Goal: Task Accomplishment & Management: Manage account settings

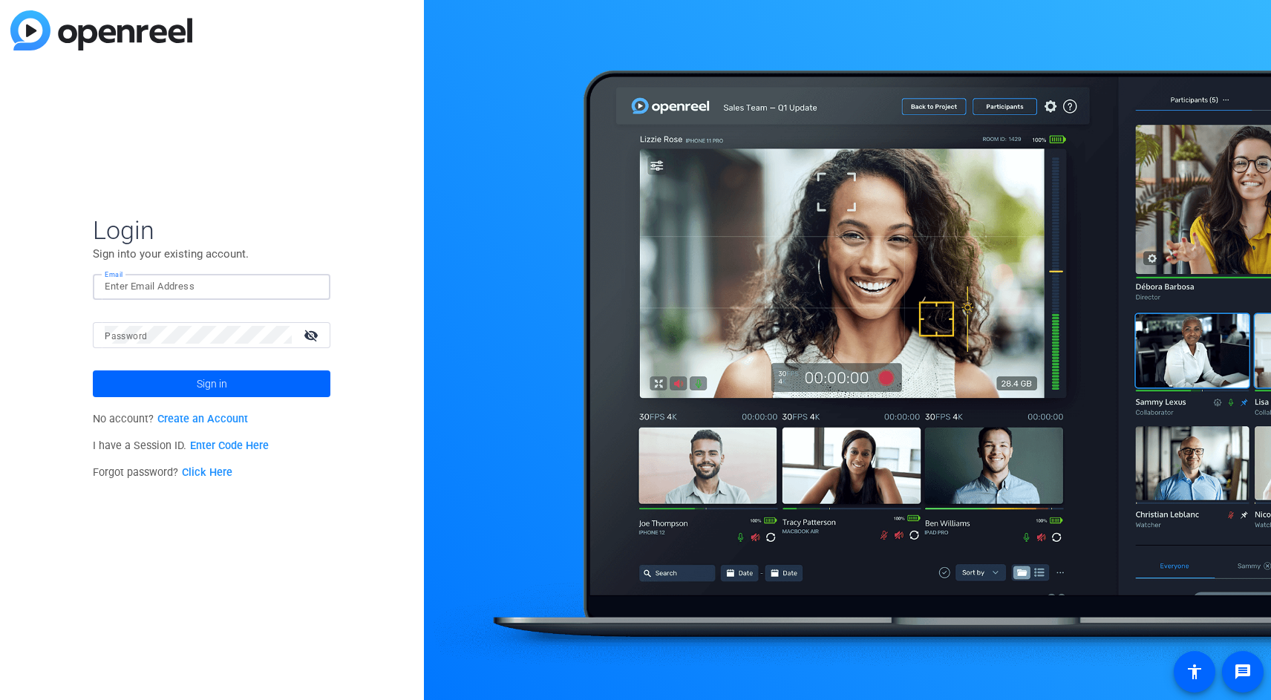
click at [145, 290] on input "Email" at bounding box center [212, 287] width 214 height 18
type input "[PERSON_NAME][EMAIL_ADDRESS][DOMAIN_NAME]"
click at [189, 389] on span at bounding box center [212, 384] width 238 height 36
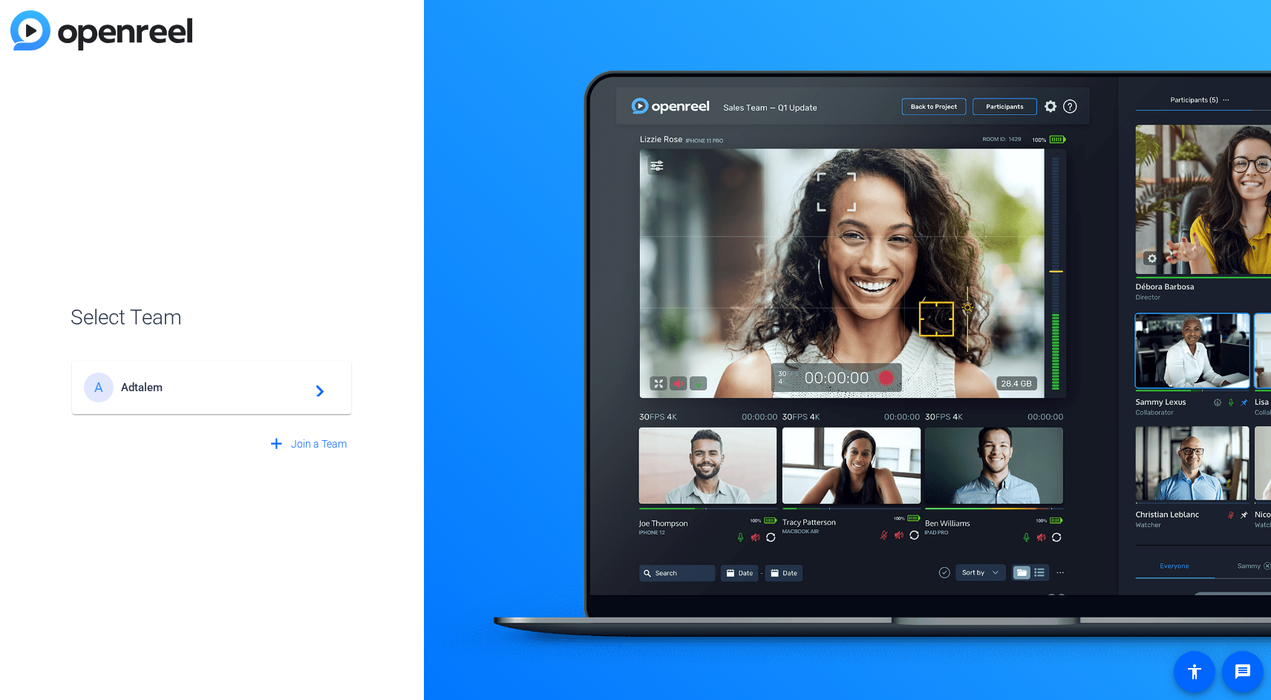
click at [192, 389] on span "Adtalem" at bounding box center [214, 387] width 186 height 13
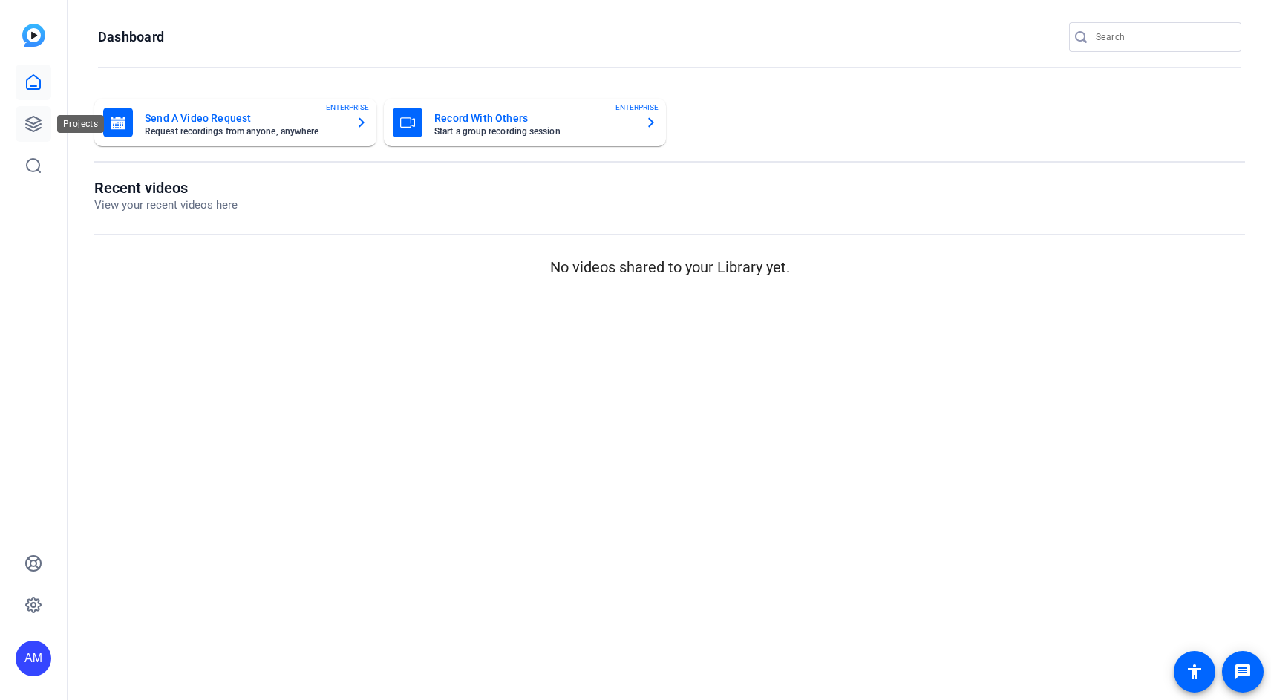
click at [31, 122] on icon at bounding box center [33, 124] width 15 height 15
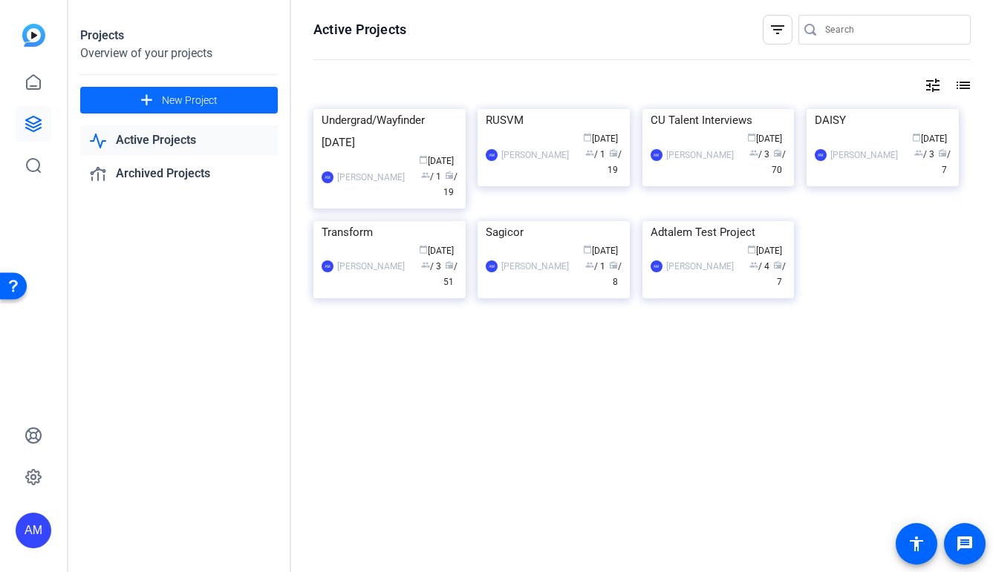
click at [133, 107] on span at bounding box center [178, 100] width 197 height 36
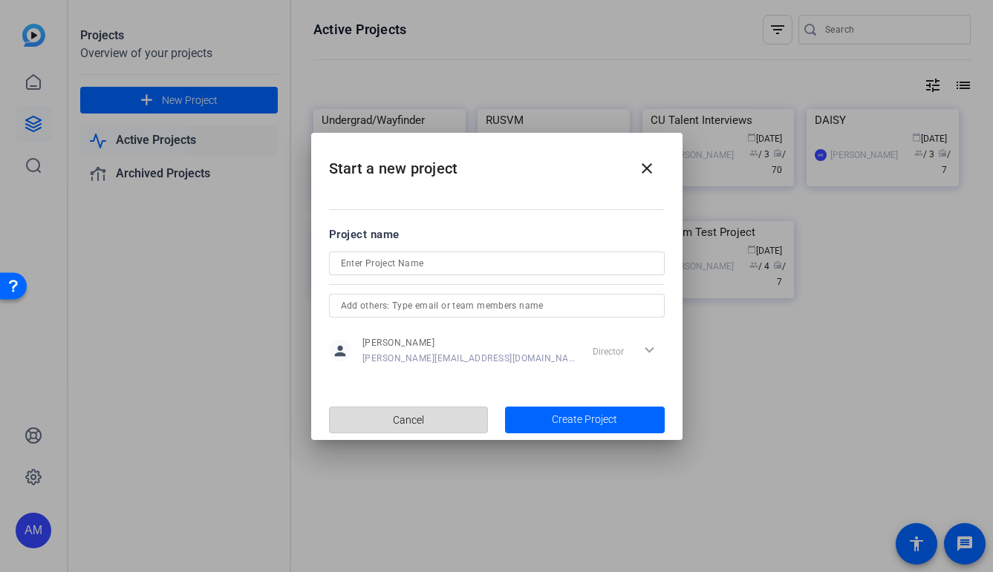
click at [393, 421] on span "Cancel" at bounding box center [408, 420] width 31 height 28
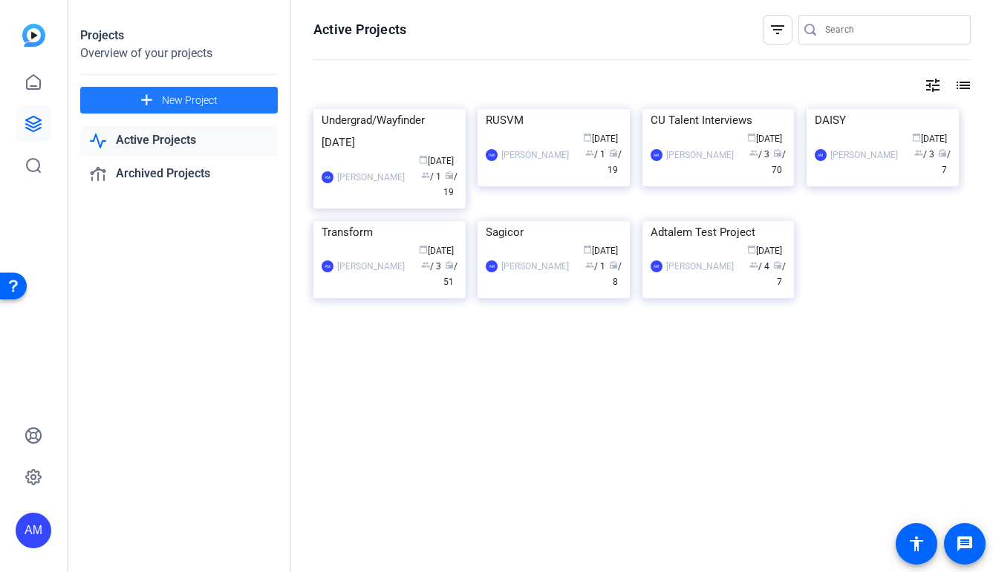
click at [176, 95] on span "New Project" at bounding box center [190, 101] width 56 height 16
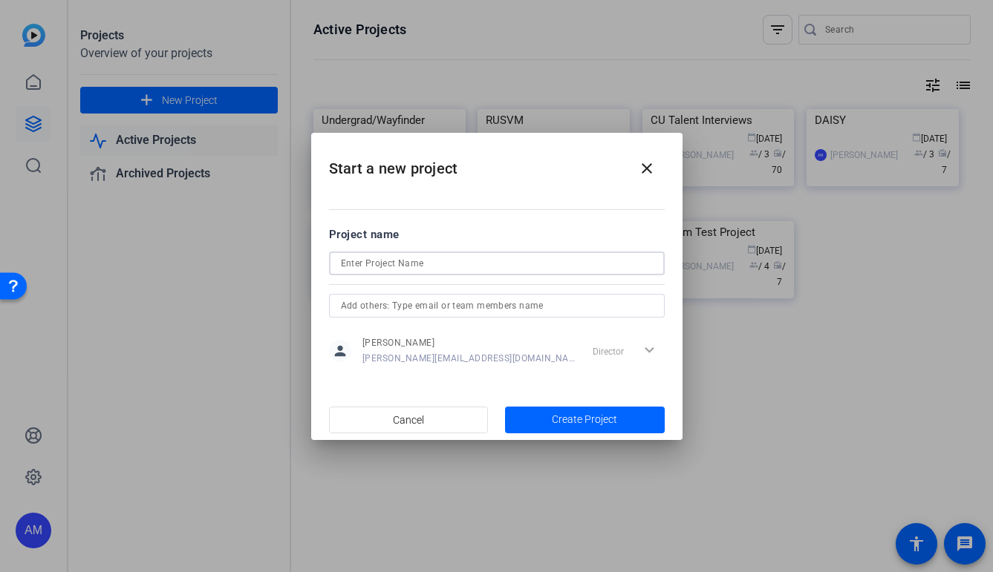
click at [393, 263] on input at bounding box center [497, 264] width 312 height 18
type input "Immigration Explainer"
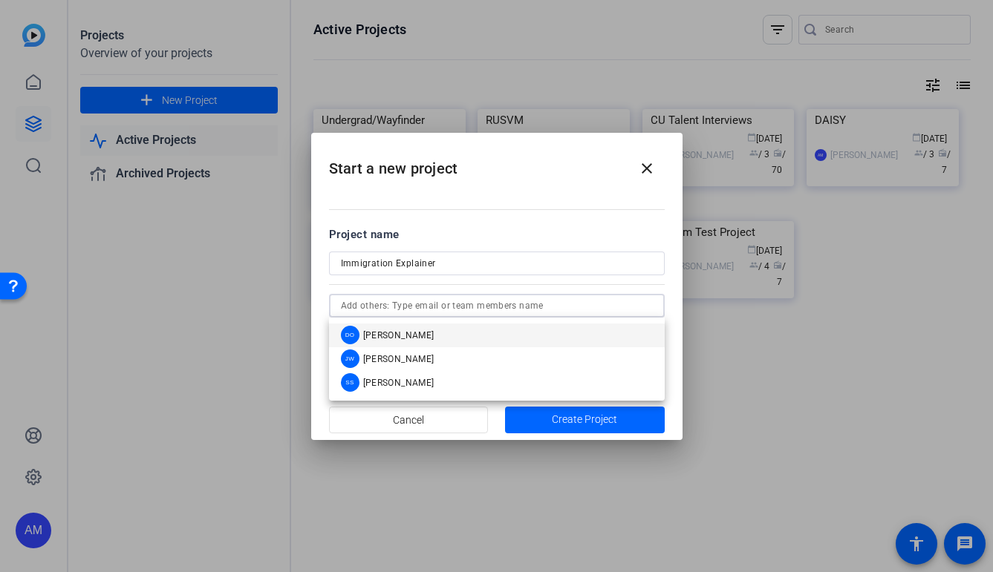
click at [497, 306] on input "text" at bounding box center [497, 306] width 312 height 18
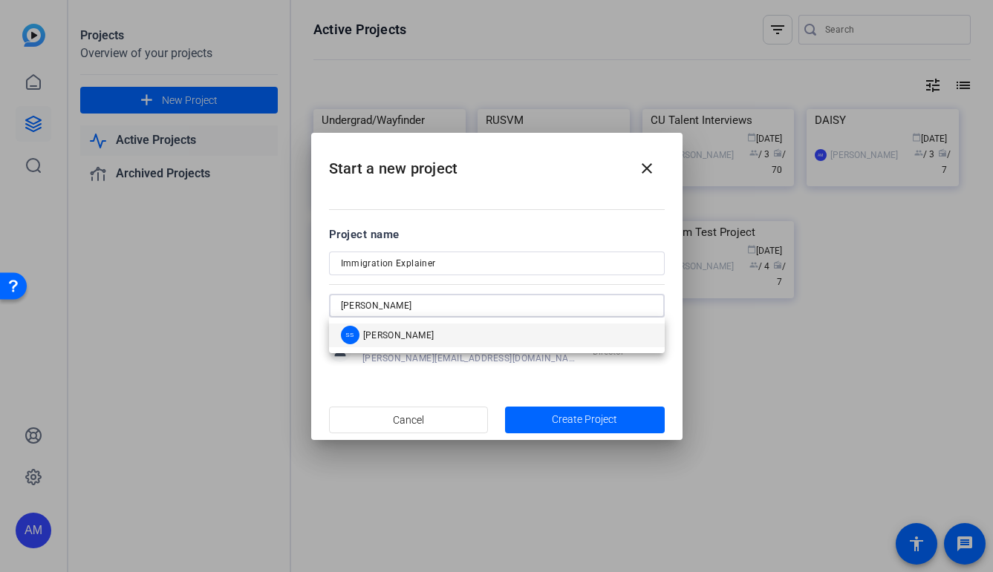
type input "[PERSON_NAME]"
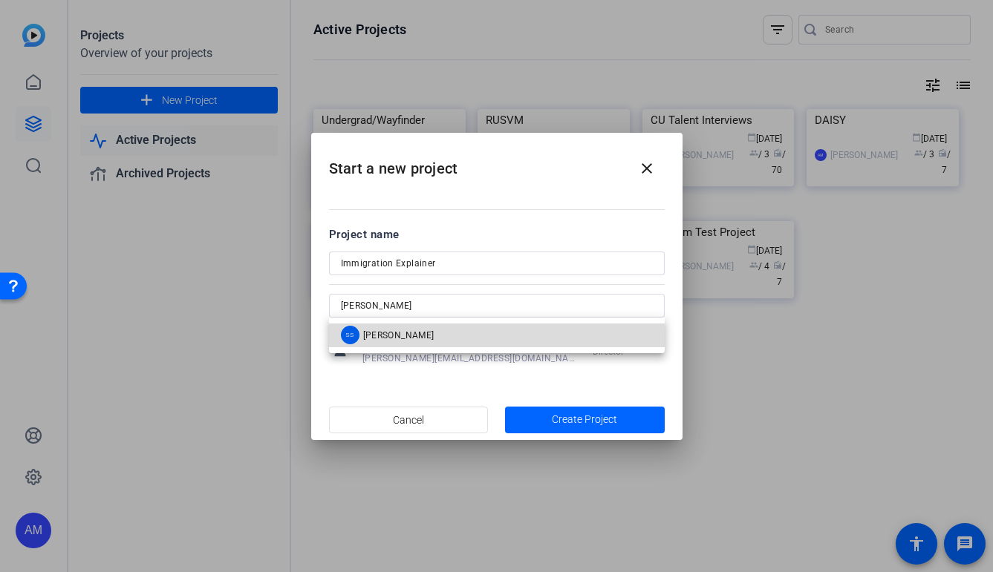
click at [506, 325] on mat-option "SS [PERSON_NAME]" at bounding box center [497, 336] width 336 height 24
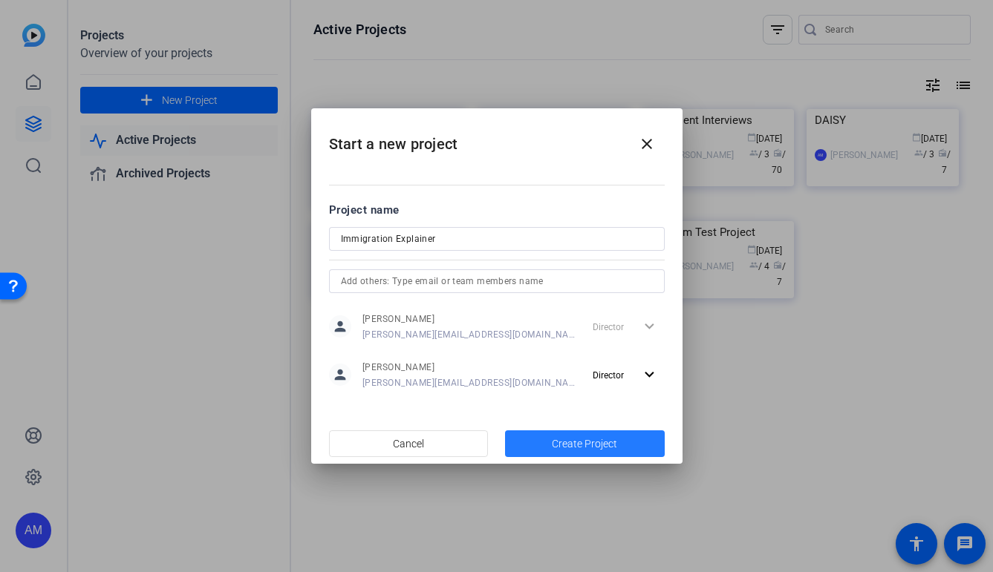
click at [561, 439] on span "Create Project" at bounding box center [584, 445] width 65 height 16
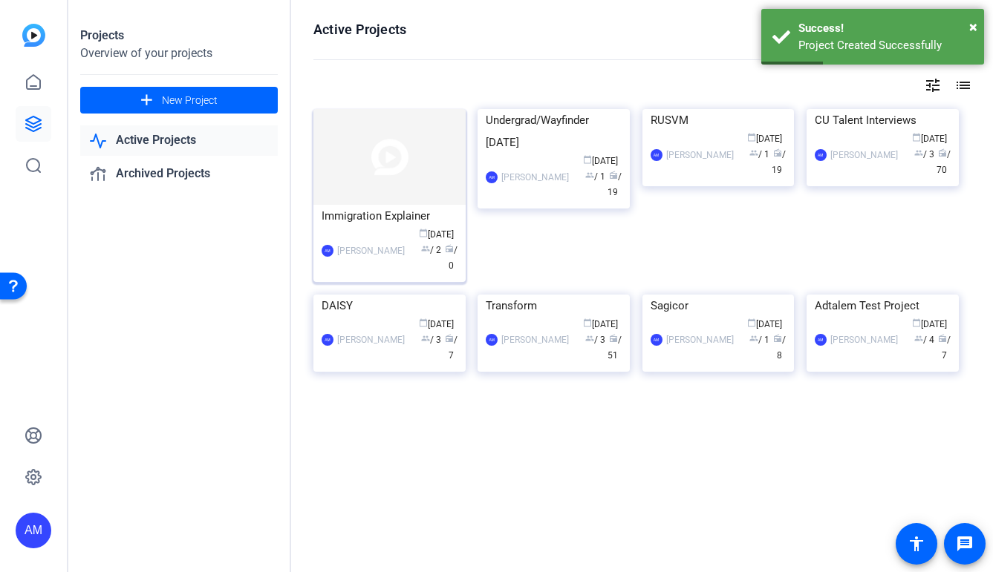
click at [381, 214] on div "Immigration Explainer" at bounding box center [389, 216] width 136 height 22
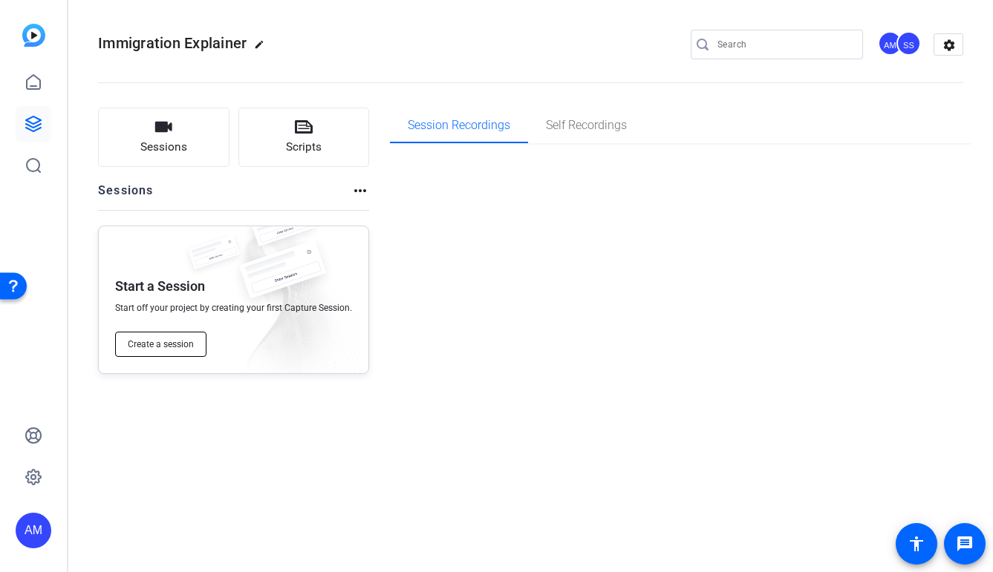
click at [158, 339] on span "Create a session" at bounding box center [161, 345] width 66 height 12
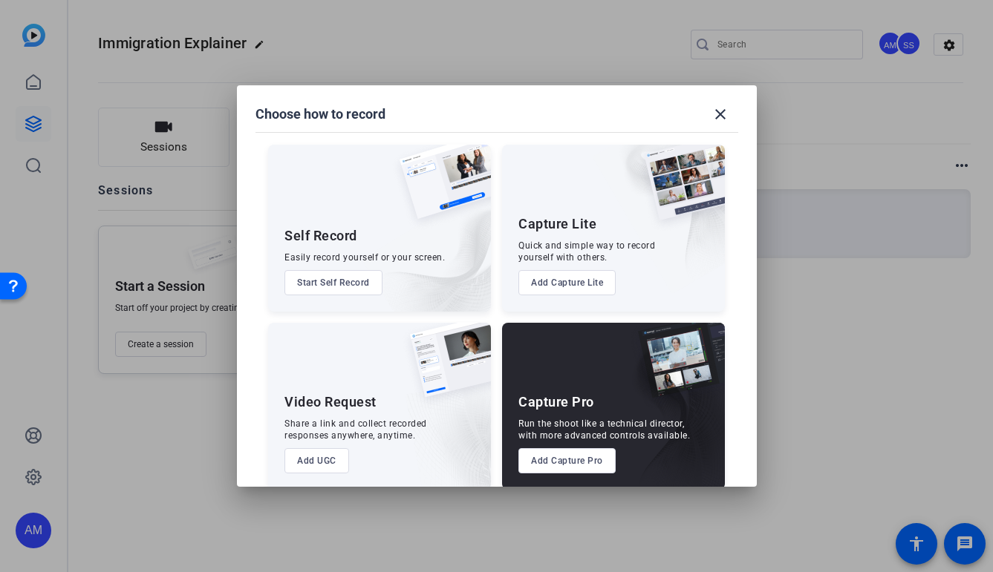
scroll to position [18, 0]
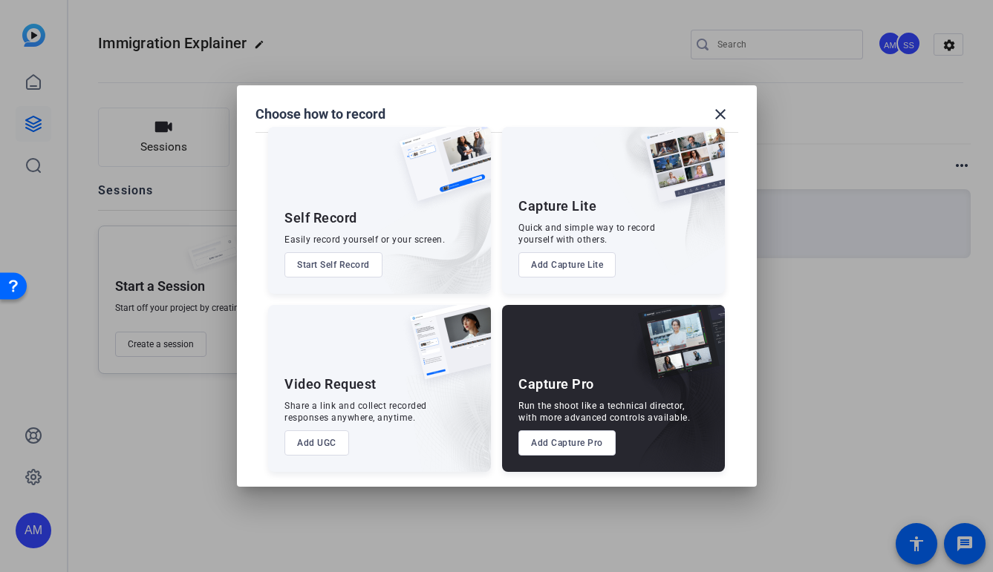
click at [572, 439] on button "Add Capture Pro" at bounding box center [566, 443] width 97 height 25
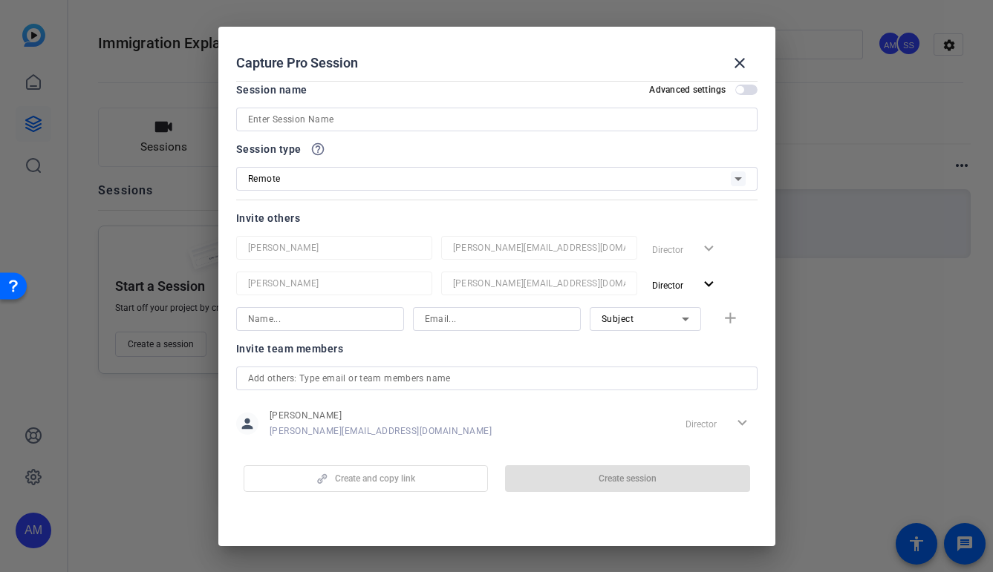
scroll to position [0, 0]
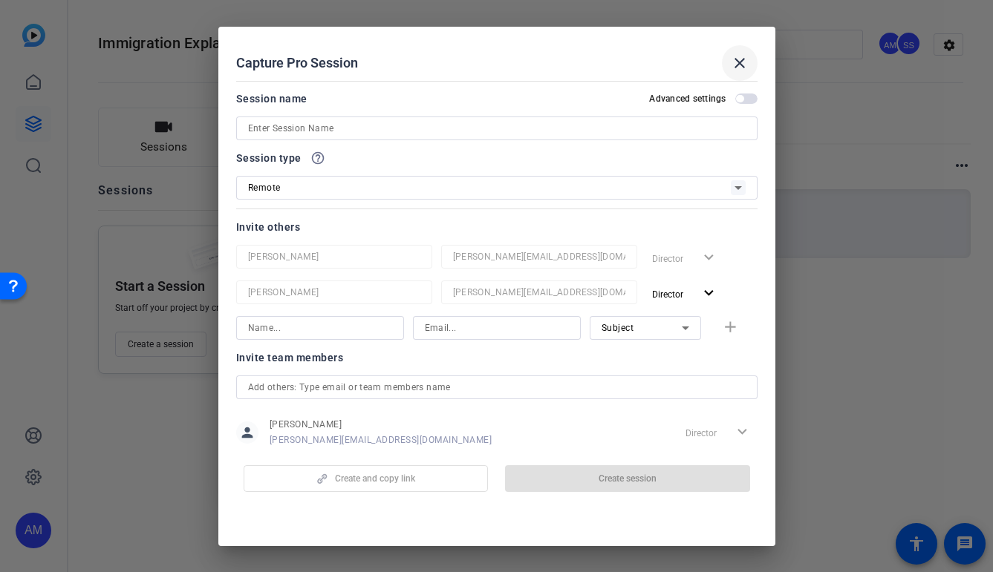
click at [735, 53] on span at bounding box center [740, 63] width 36 height 36
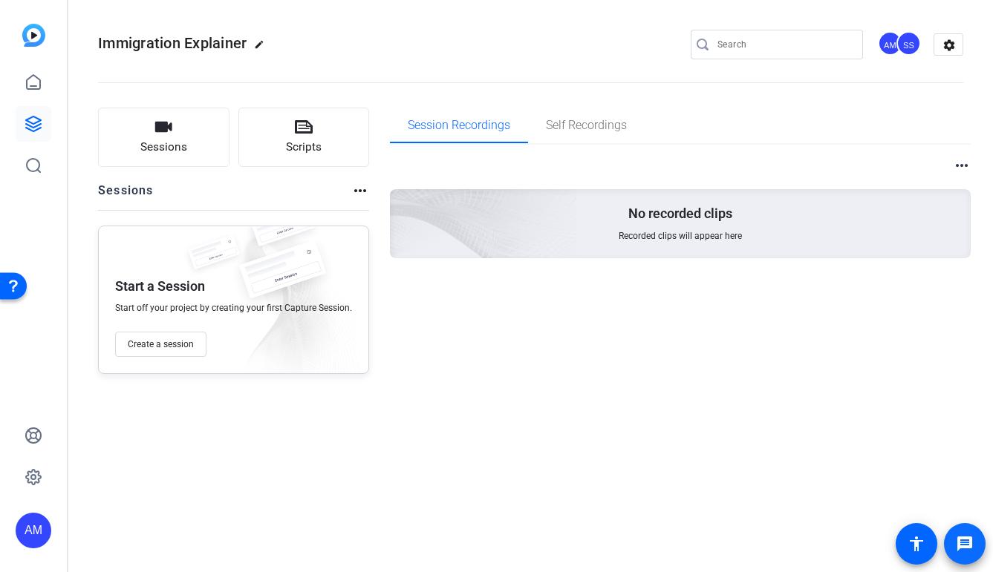
click at [958, 543] on mat-icon "message" at bounding box center [964, 544] width 18 height 18
